Goal: Navigation & Orientation: Find specific page/section

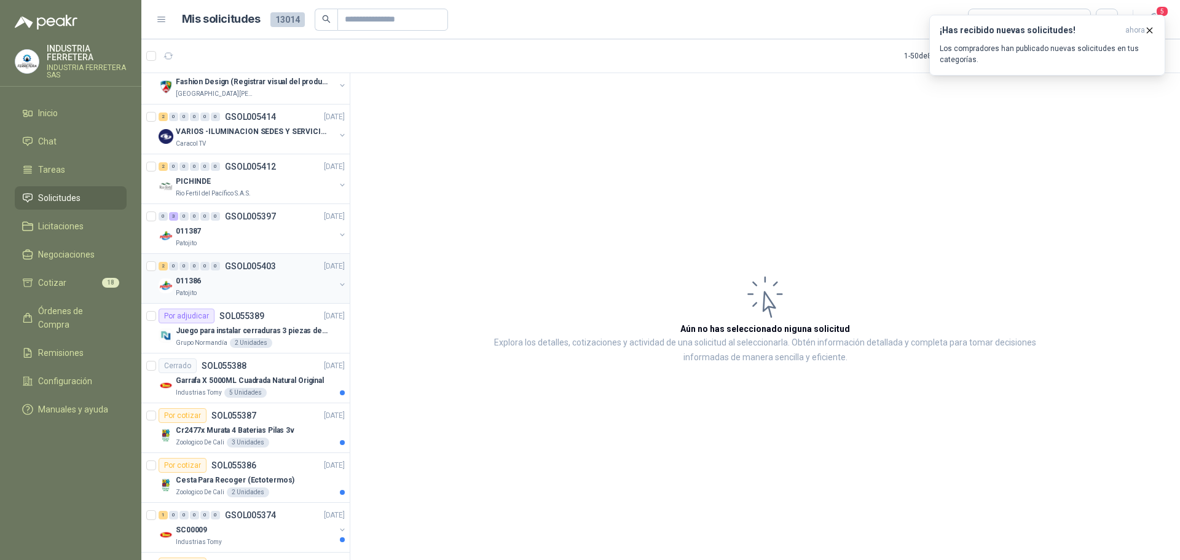
scroll to position [1168, 0]
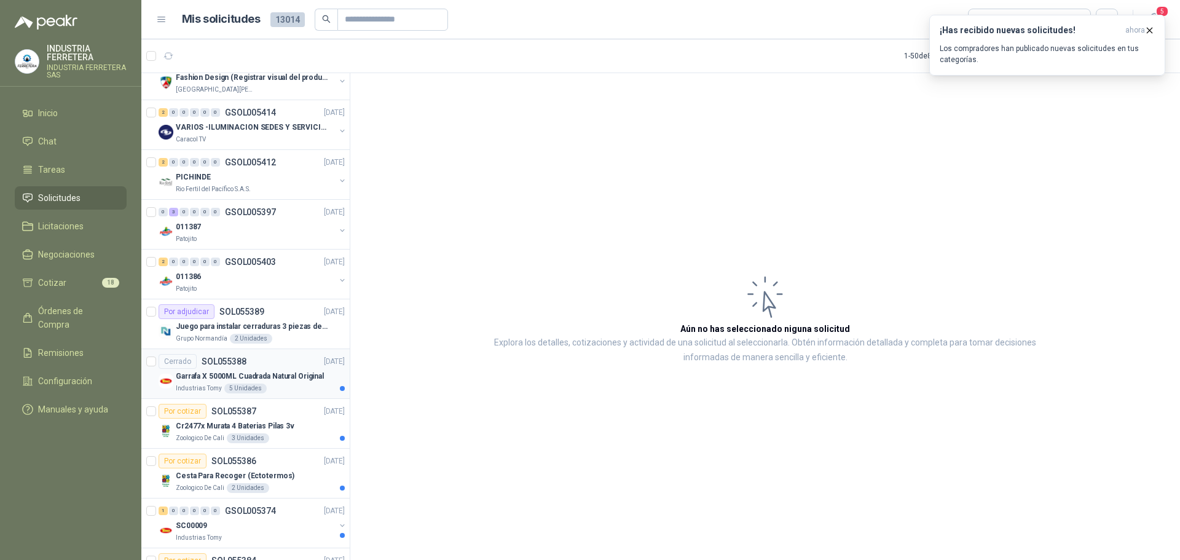
click at [260, 387] on div "5 Unidades" at bounding box center [245, 389] width 42 height 10
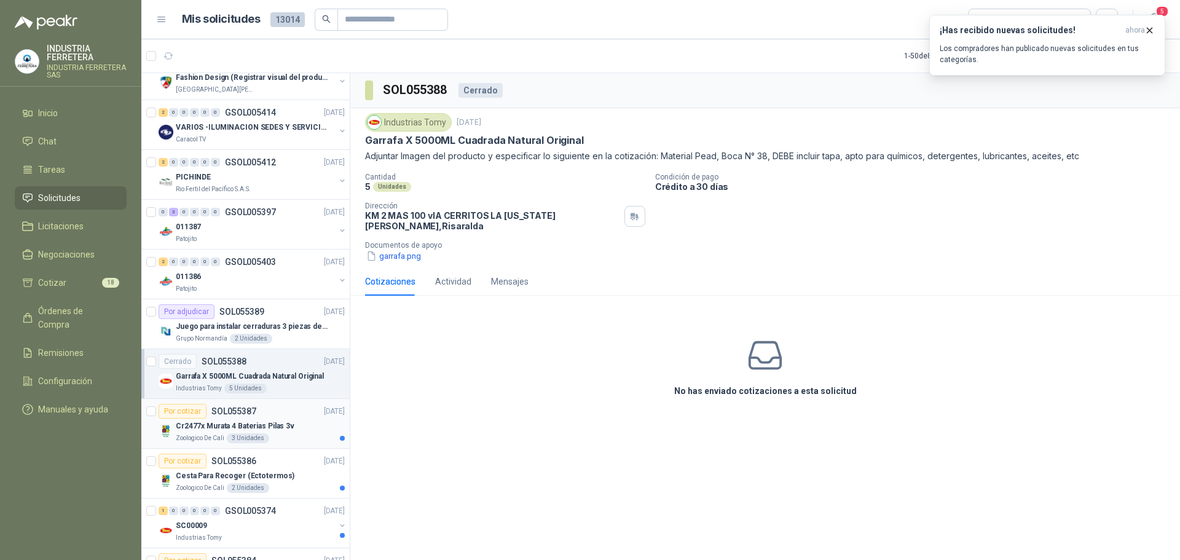
click at [286, 445] on article "Por cotizar SOL055387 [DATE] Cr2477x Murata 4 Baterias Pilas 3v Zoologico De Ca…" at bounding box center [245, 424] width 208 height 50
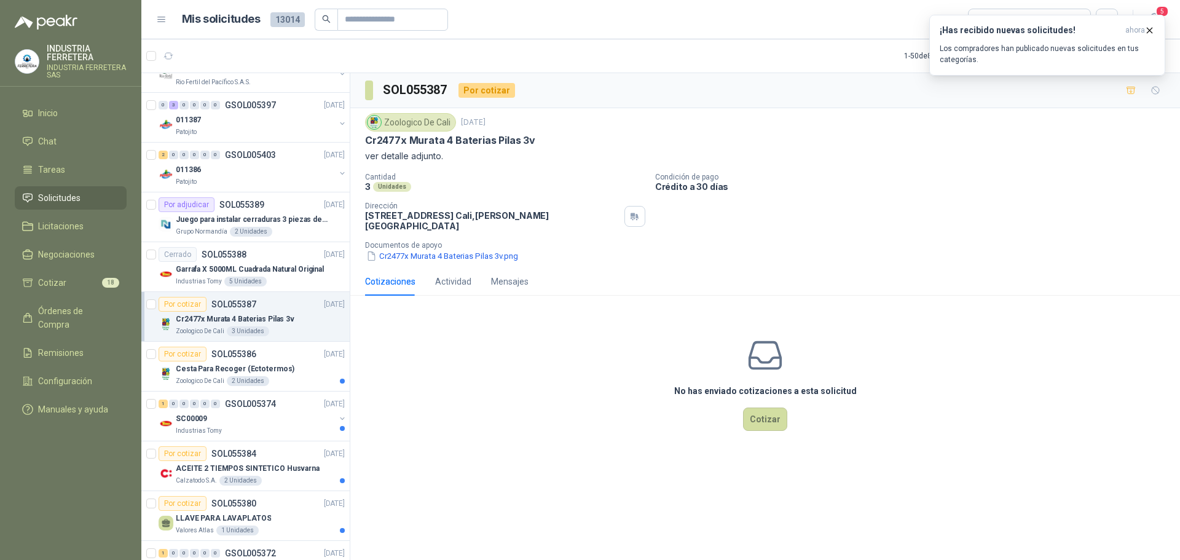
scroll to position [1291, 0]
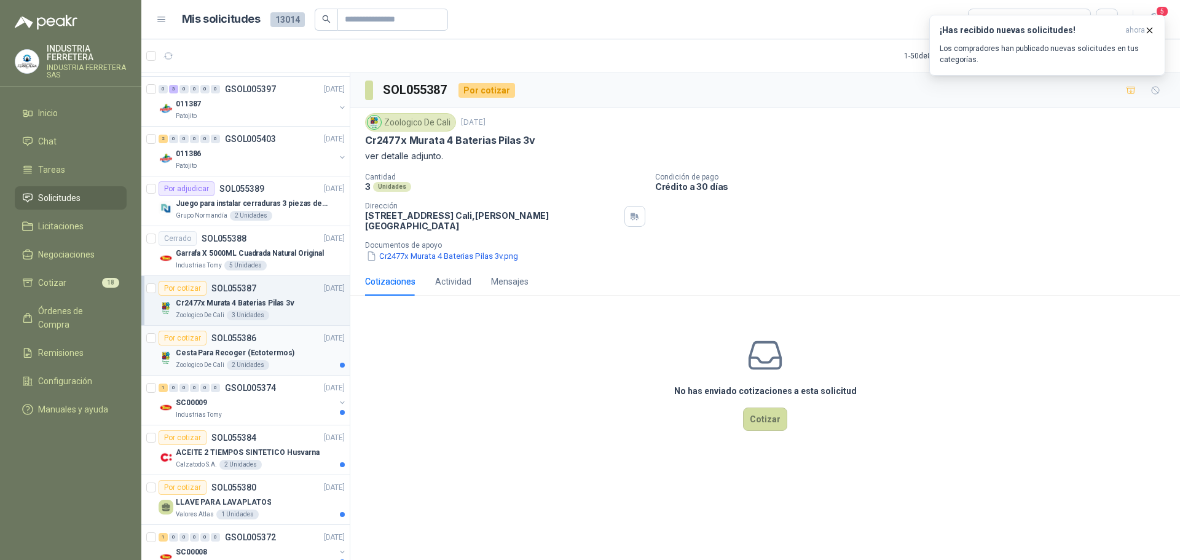
click at [289, 364] on div "Zoologico De Cali 2 Unidades" at bounding box center [260, 365] width 169 height 10
click at [300, 406] on div "SC00009" at bounding box center [255, 402] width 159 height 15
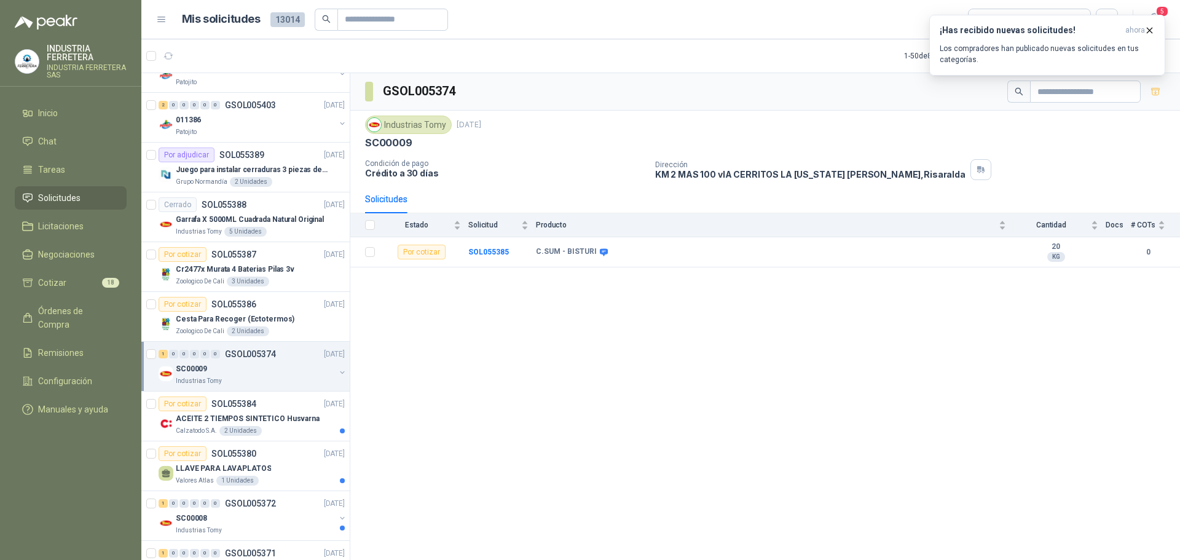
scroll to position [1352, 0]
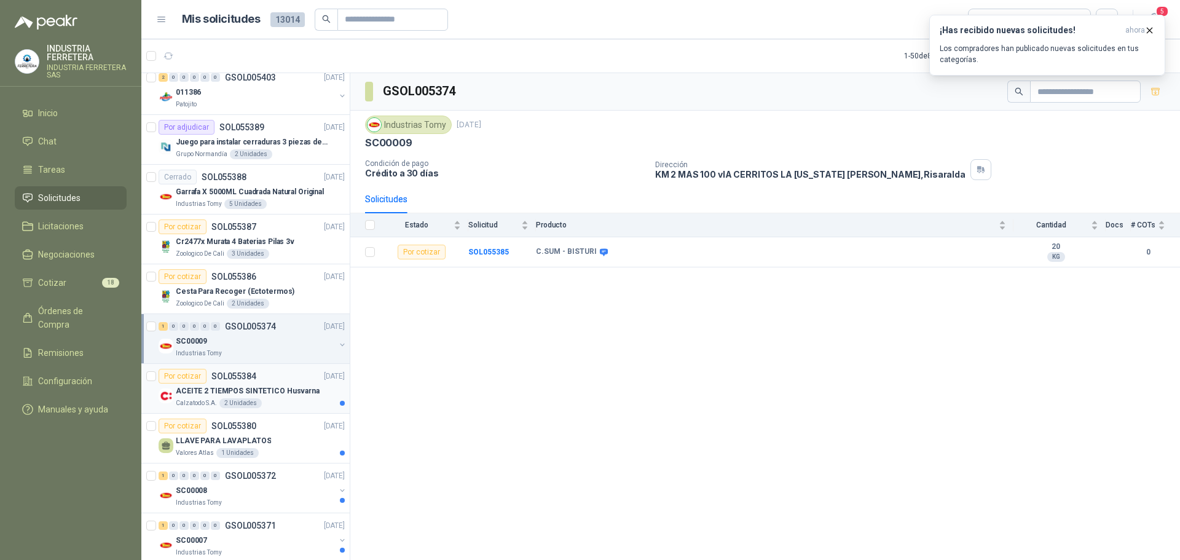
click at [300, 404] on div "Calzatodo S.A. 2 Unidades" at bounding box center [260, 403] width 169 height 10
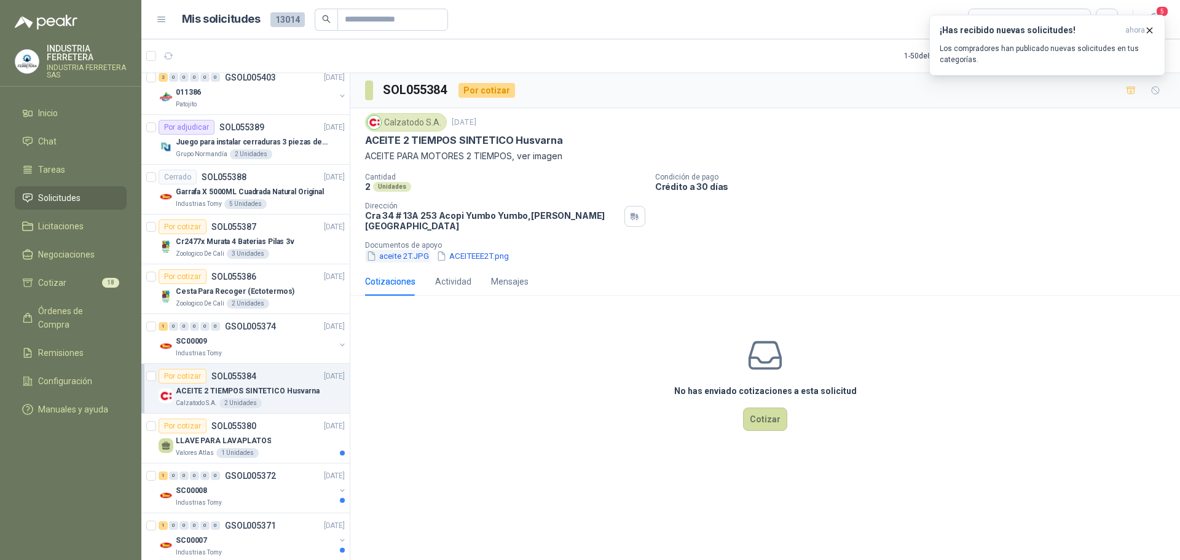
click at [404, 250] on button "aceite 2T.JPG" at bounding box center [397, 256] width 65 height 13
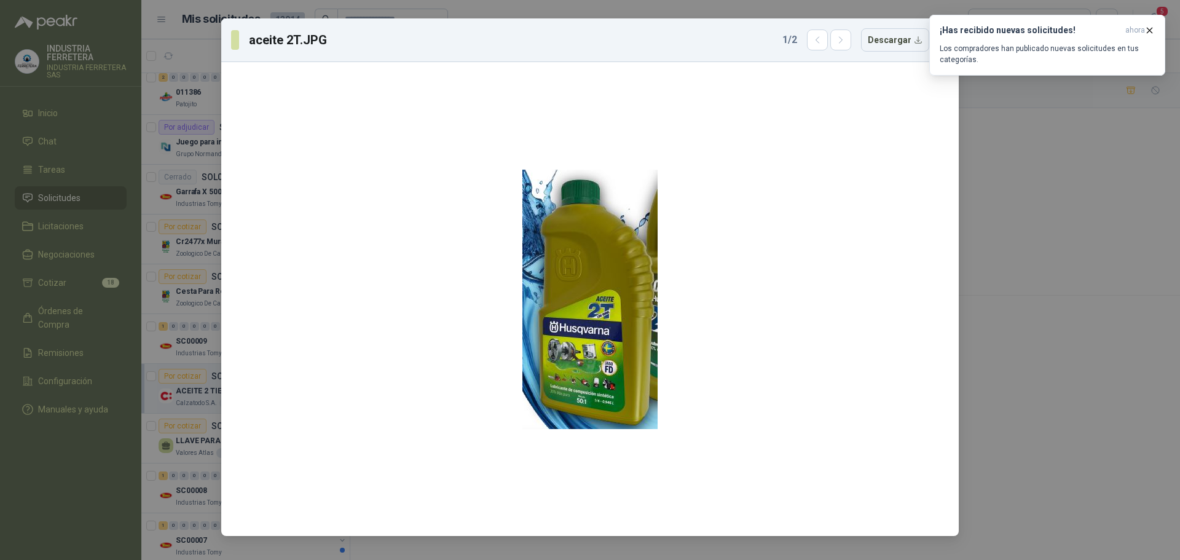
click at [1025, 203] on div "aceite 2T.JPG 1 / 2 Descargar" at bounding box center [590, 280] width 1180 height 560
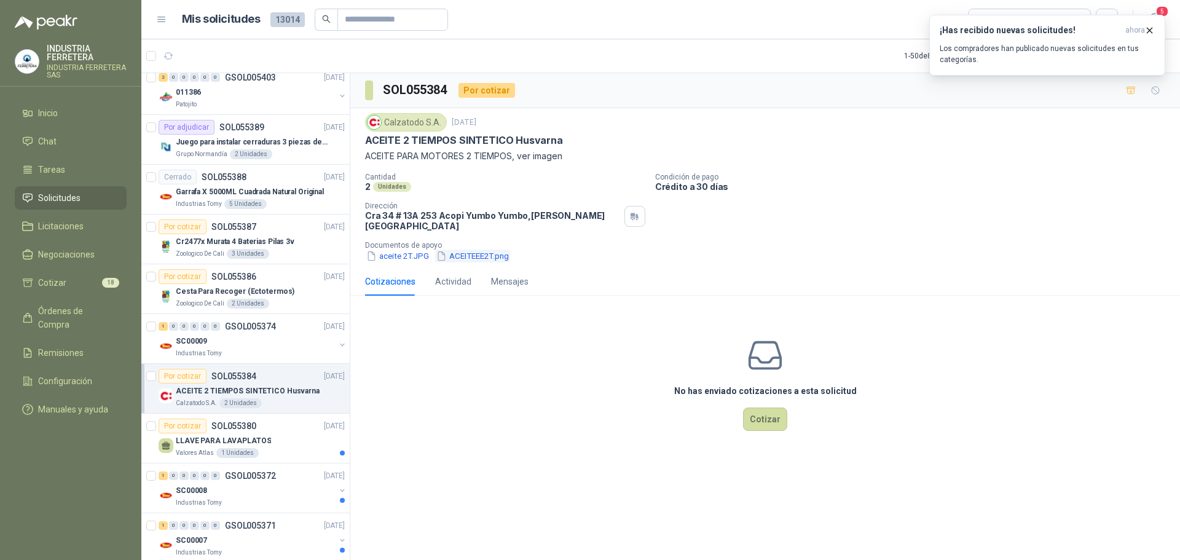
click at [483, 250] on button "ACEITEEE2T.png" at bounding box center [472, 256] width 75 height 13
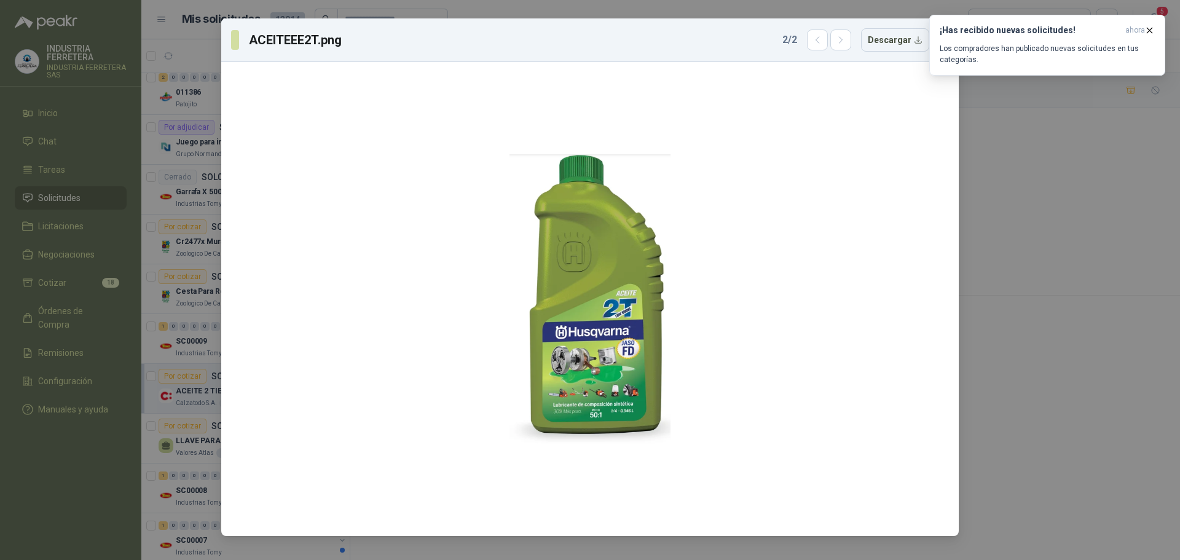
click at [1045, 238] on div "ACEITEEE2T.png 2 / 2 Descargar" at bounding box center [590, 280] width 1180 height 560
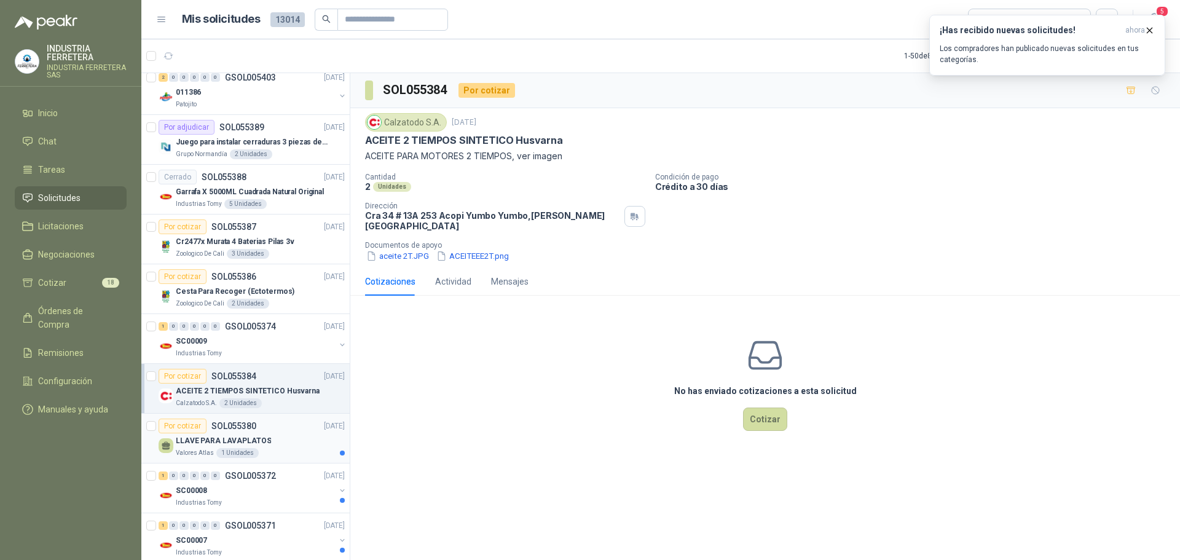
click at [264, 435] on div "LLAVE PARA LAVAPLATOS" at bounding box center [260, 440] width 169 height 15
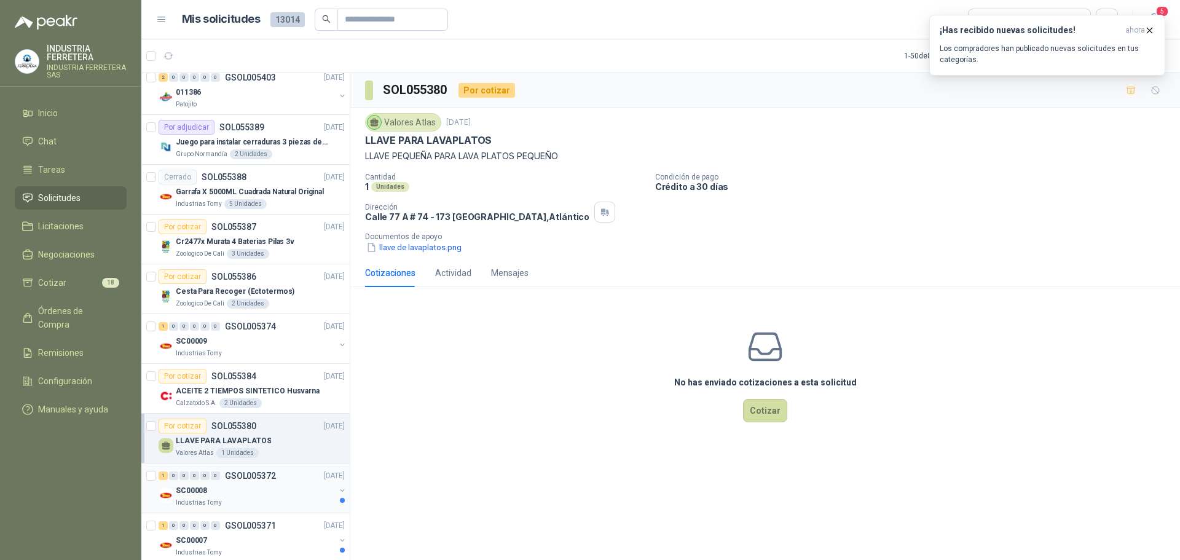
click at [285, 477] on div "1 0 0 0 0 0 GSOL005372 [DATE]" at bounding box center [253, 475] width 189 height 15
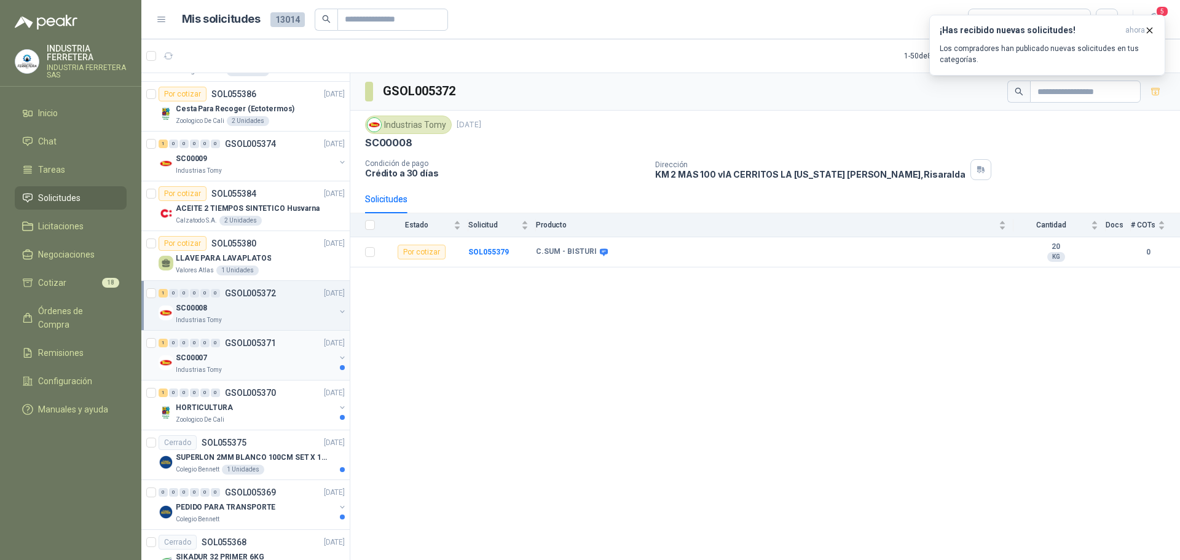
scroll to position [1537, 0]
click at [278, 374] on div "1 0 0 0 0 0 GSOL005371 [DATE] SC00007 Industrias Tomy" at bounding box center [245, 354] width 208 height 50
click at [318, 351] on div "SC00007" at bounding box center [255, 355] width 159 height 15
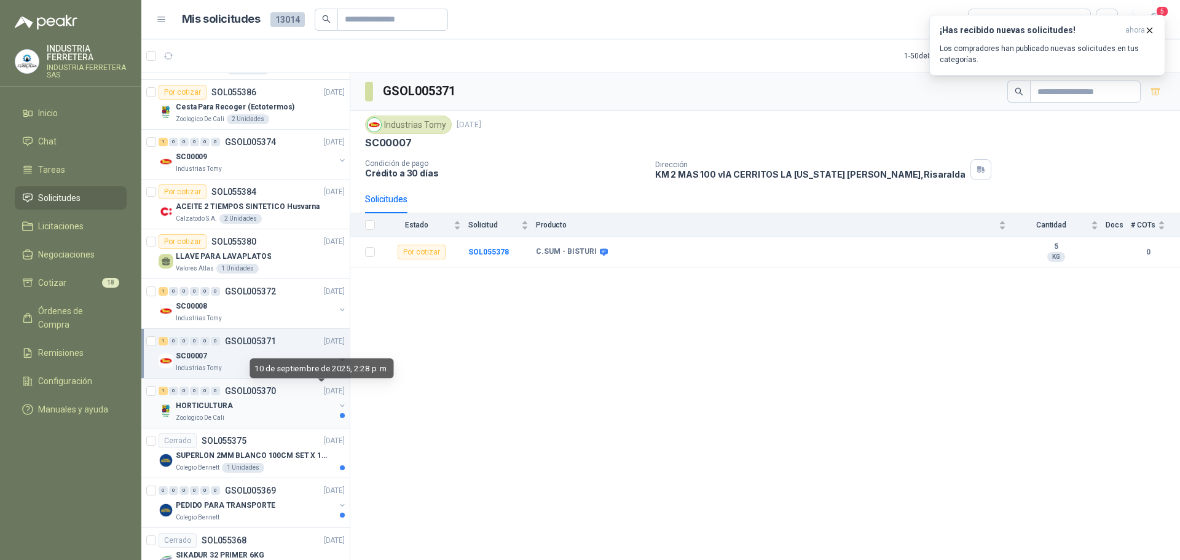
click at [282, 412] on div "HORTICULTURA" at bounding box center [255, 405] width 159 height 15
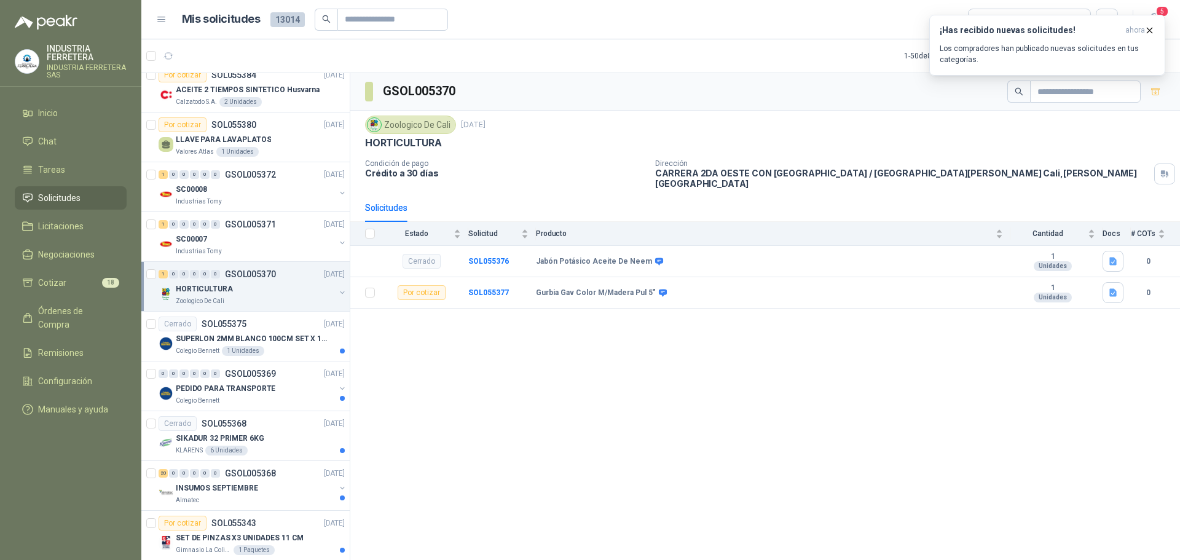
scroll to position [1659, 0]
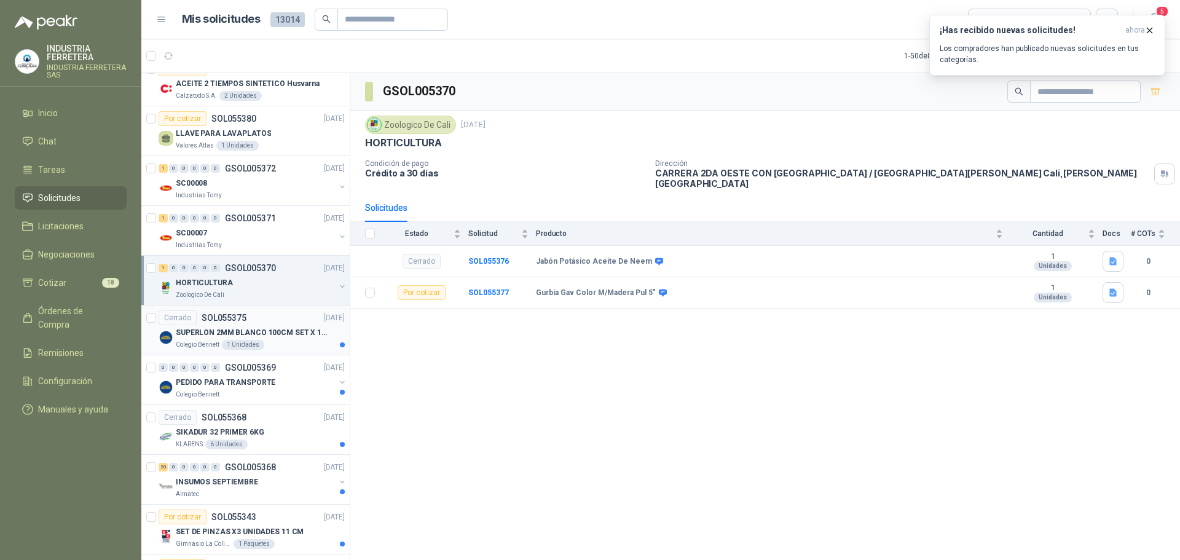
click at [272, 329] on p "SUPERLON 2MM BLANCO 100CM SET X 150 METROS" at bounding box center [252, 333] width 153 height 12
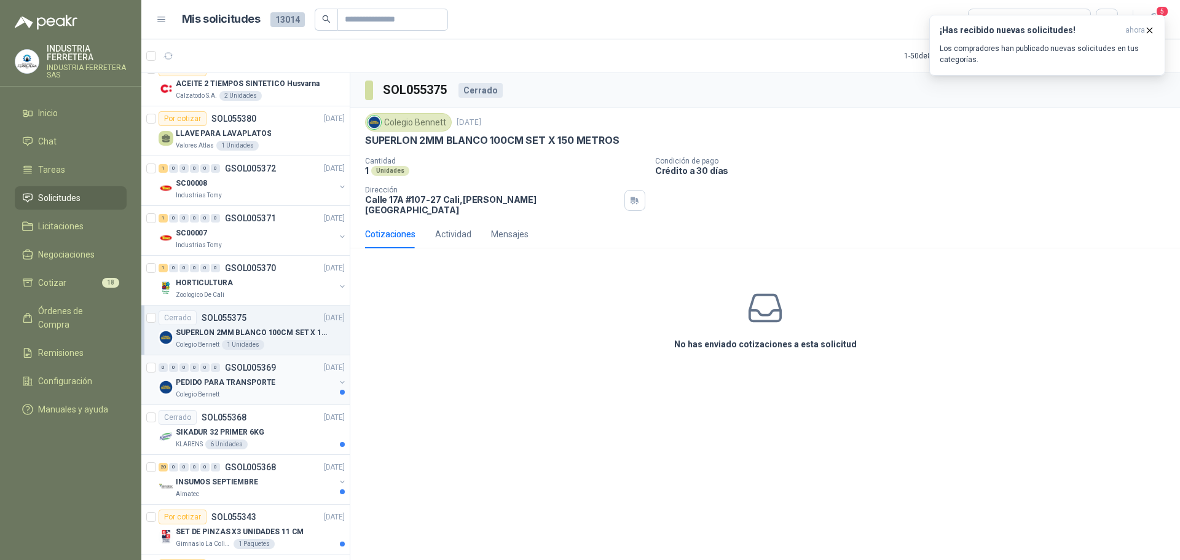
click at [283, 367] on div "0 0 0 0 0 0 GSOL005369 [DATE]" at bounding box center [253, 367] width 189 height 15
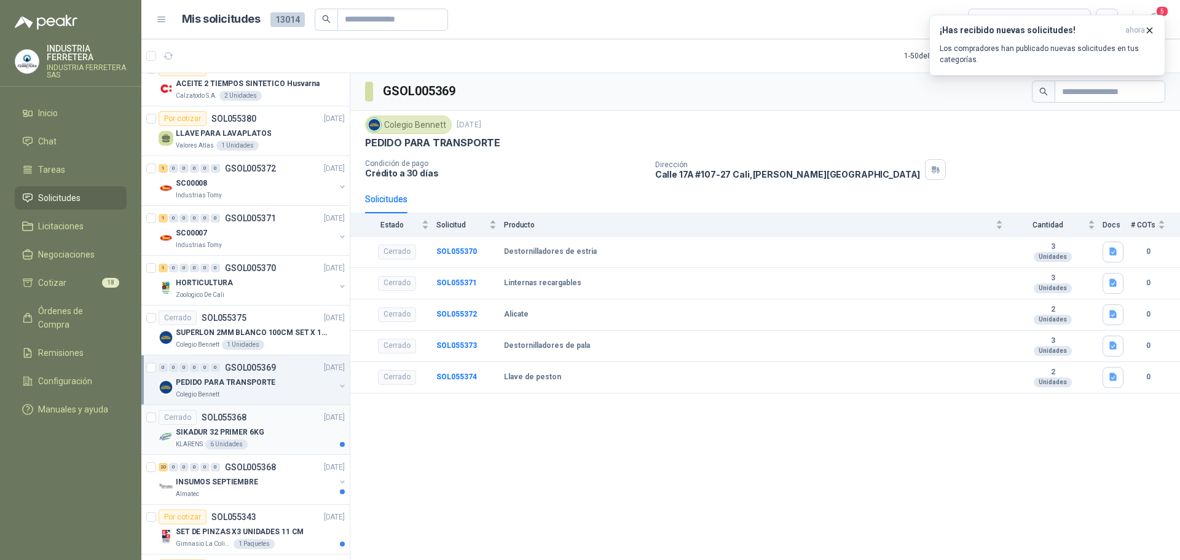
click at [294, 433] on div "SIKADUR 32 PRIMER 6KG" at bounding box center [260, 432] width 169 height 15
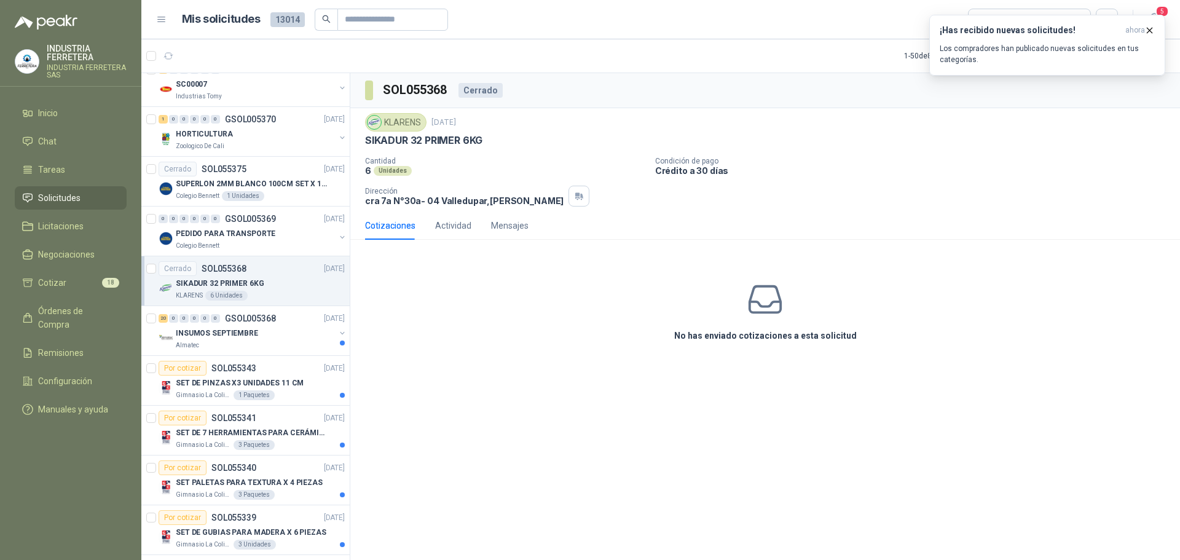
scroll to position [1844, 0]
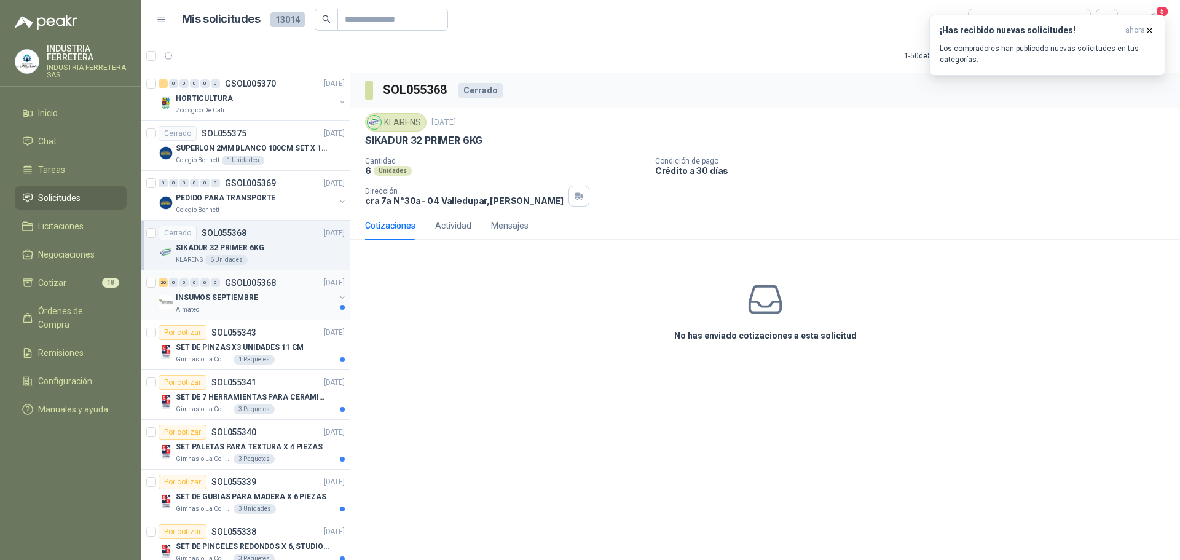
click at [294, 290] on div "INSUMOS SEPTIEMBRE" at bounding box center [255, 297] width 159 height 15
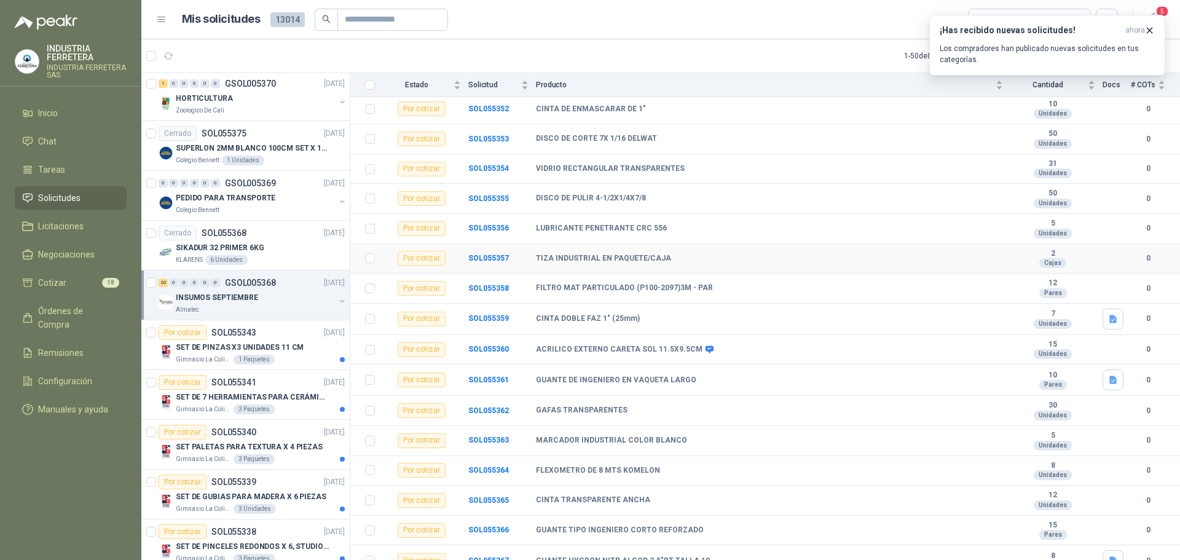
scroll to position [306, 0]
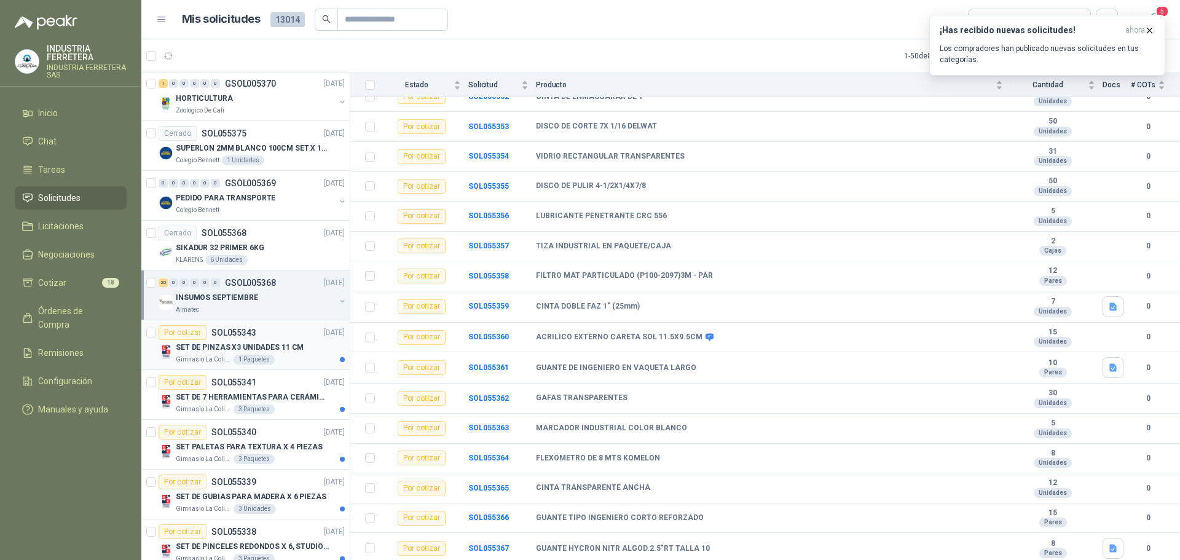
click at [268, 339] on div "Por cotizar SOL055343 [DATE]" at bounding box center [252, 332] width 186 height 15
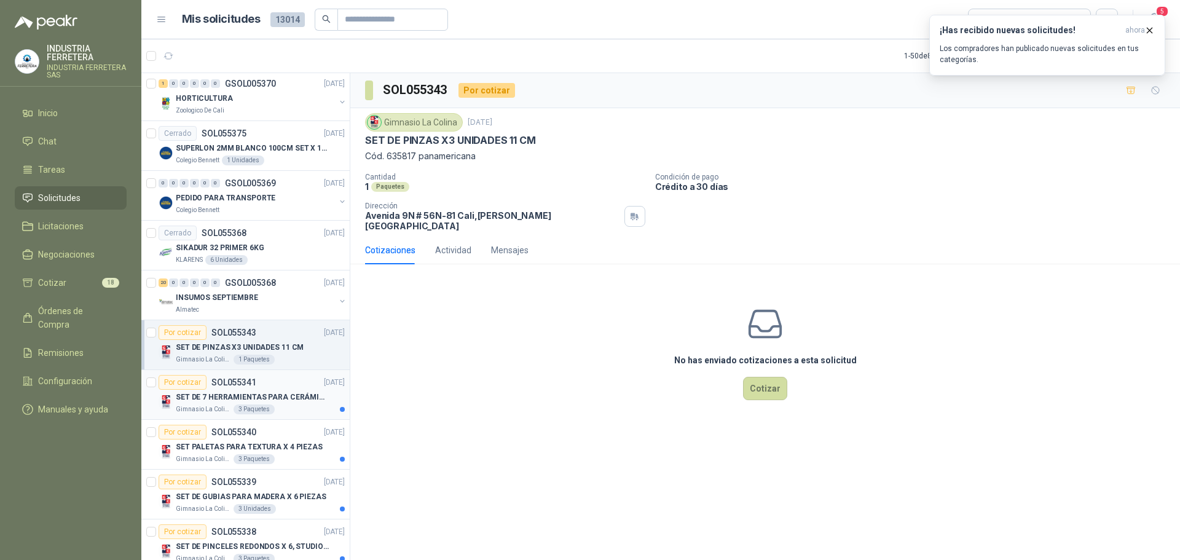
click at [324, 388] on p "[DATE]" at bounding box center [334, 383] width 21 height 12
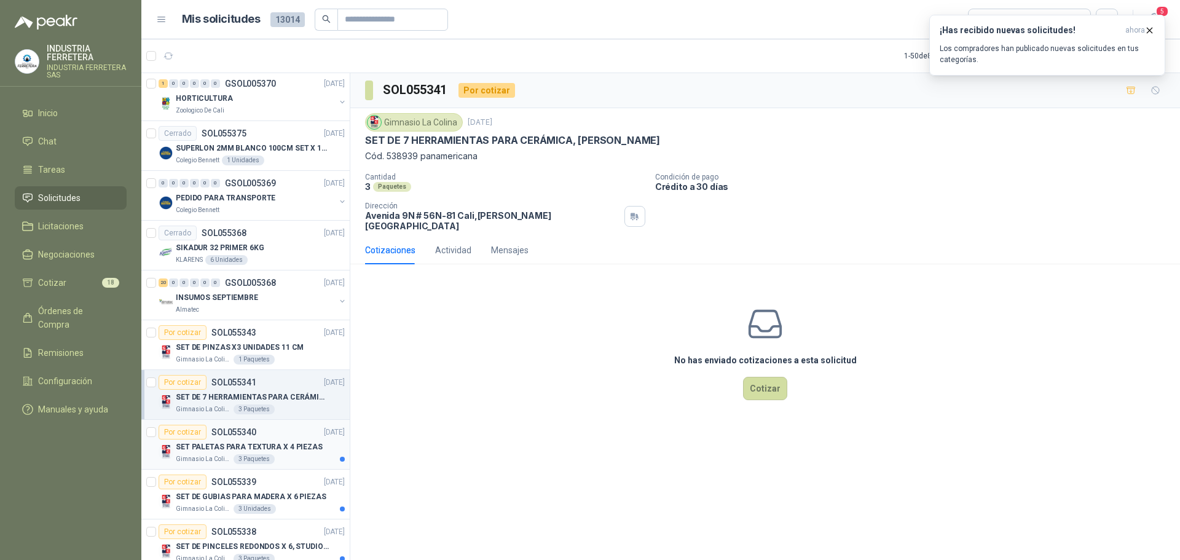
click at [293, 438] on div "Por cotizar SOL055340 [DATE]" at bounding box center [252, 432] width 186 height 15
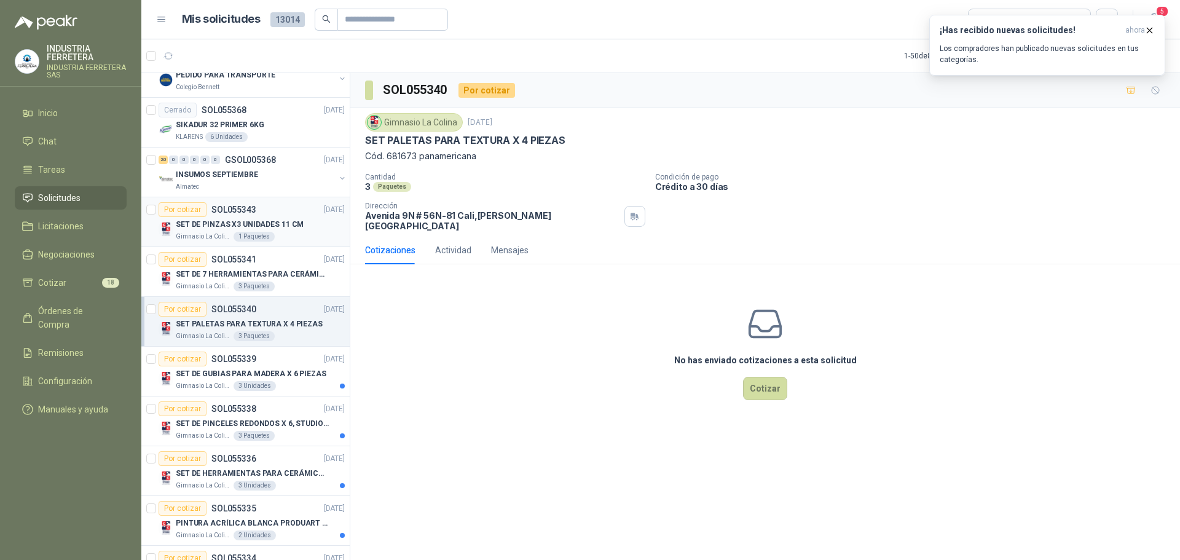
click at [291, 362] on div "Por cotizar SOL055339 [DATE]" at bounding box center [252, 359] width 186 height 15
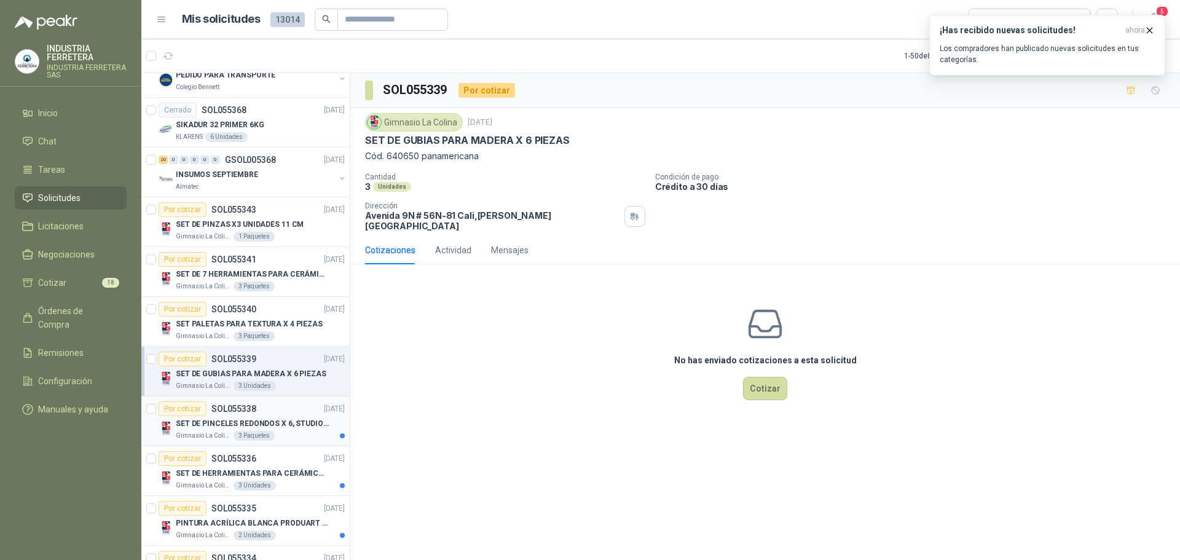
click at [295, 412] on div "Por cotizar SOL055338 [DATE]" at bounding box center [252, 408] width 186 height 15
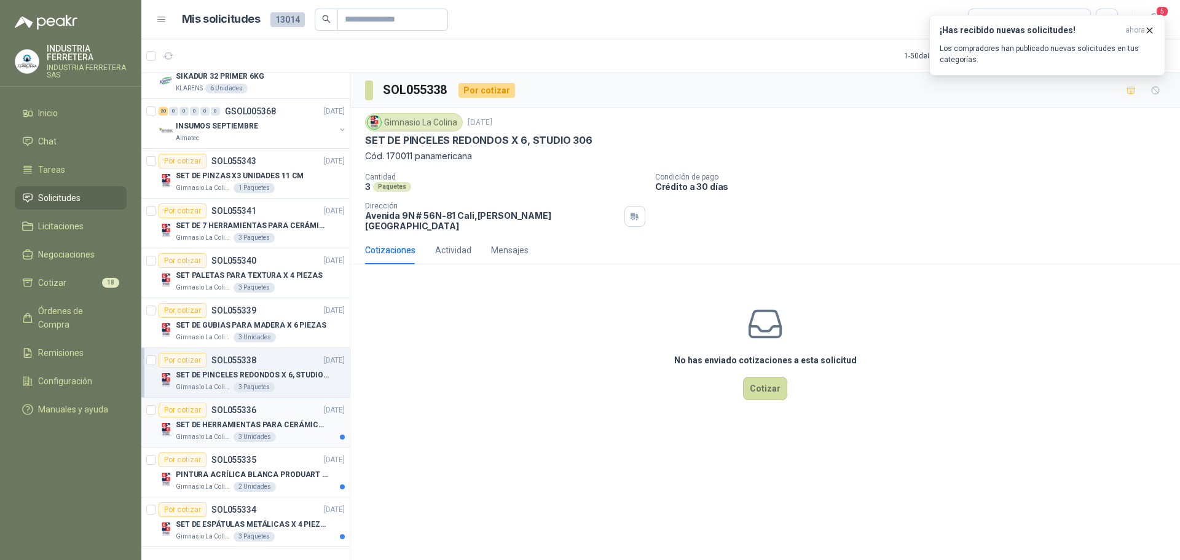
click at [299, 405] on div "Por cotizar SOL055336 [DATE]" at bounding box center [252, 410] width 186 height 15
click at [296, 437] on article "Por cotizar SOL055336 [DATE] SET DE HERRAMIENTAS PARA CERÁMICA EN MADERA X 5 PI…" at bounding box center [245, 423] width 208 height 50
click at [303, 502] on div "Por cotizar SOL055334 [DATE]" at bounding box center [252, 509] width 186 height 15
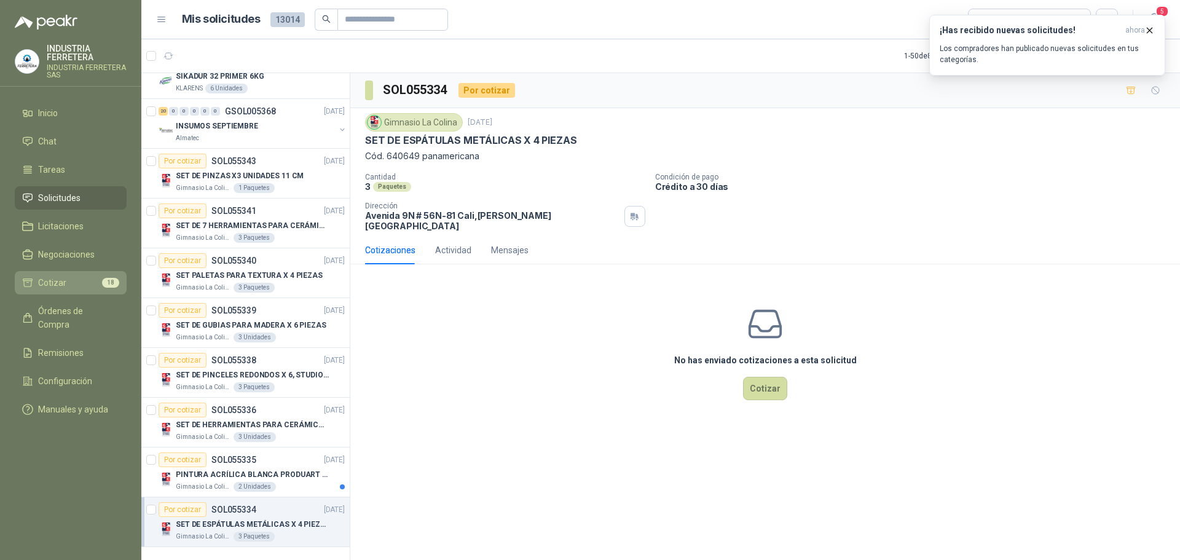
click at [110, 283] on span "18" at bounding box center [110, 283] width 17 height 10
